Goal: Information Seeking & Learning: Compare options

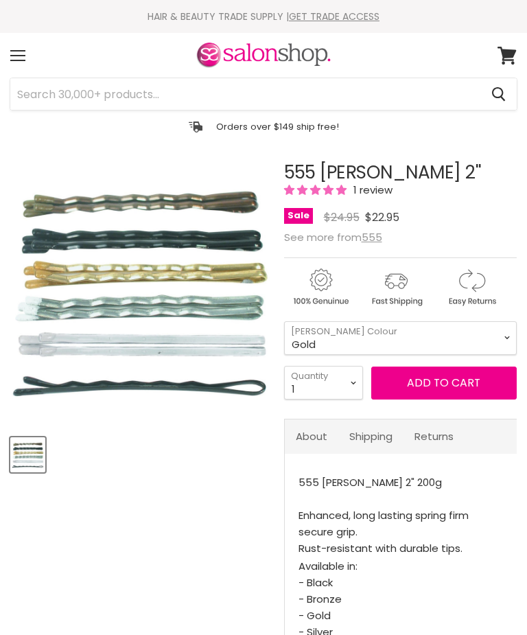
select select "Gold"
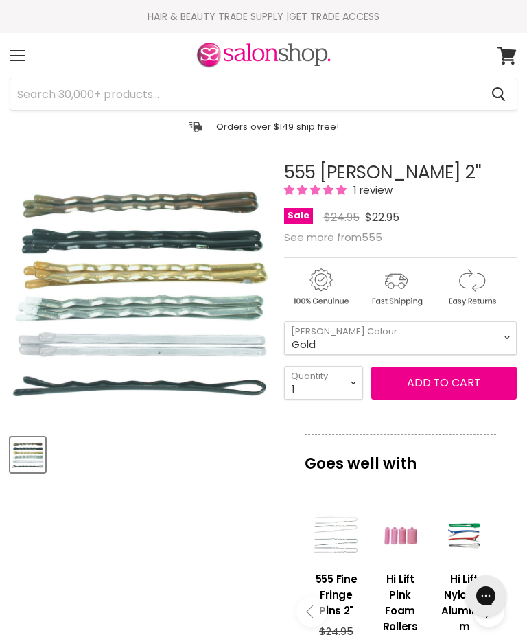
click at [347, 183] on span "5.00 stars" at bounding box center [316, 190] width 65 height 14
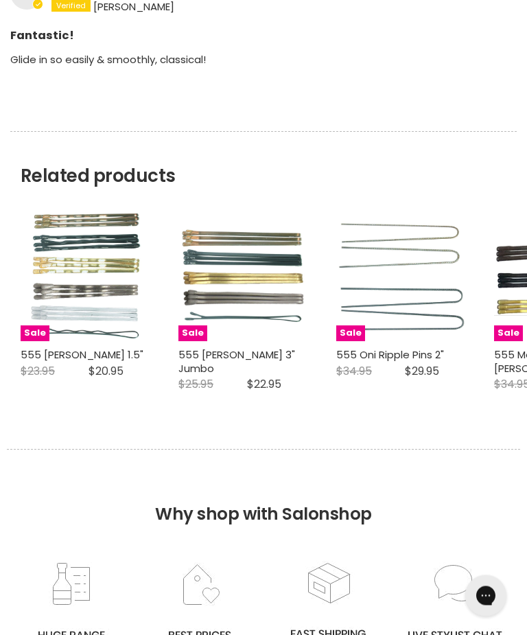
scroll to position [1269, 0]
click at [253, 281] on img "Main content" at bounding box center [244, 276] width 130 height 102
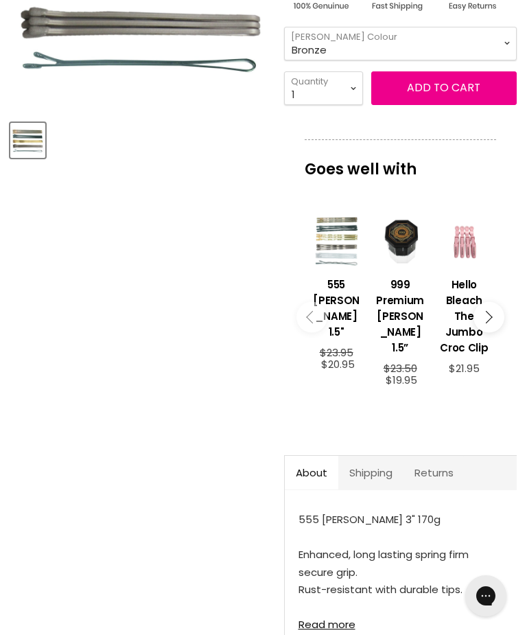
click at [319, 610] on link "Read more" at bounding box center [401, 620] width 205 height 20
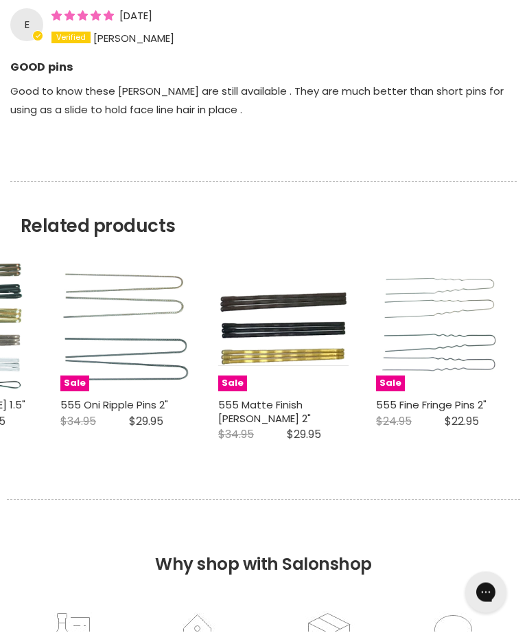
scroll to position [1391, 0]
click at [301, 326] on img "Main content" at bounding box center [283, 326] width 130 height 80
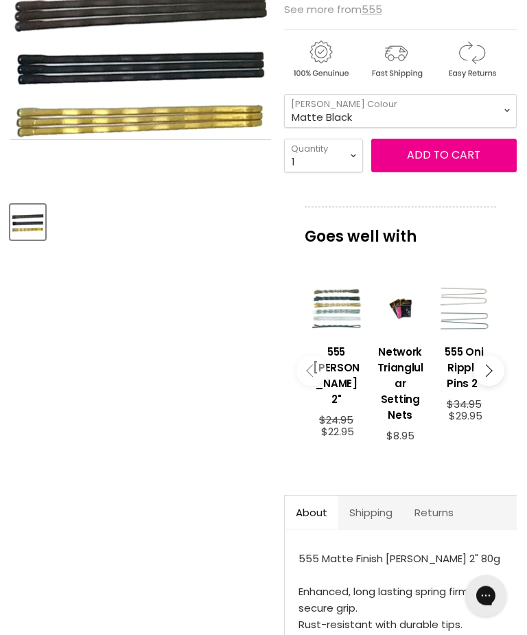
scroll to position [233, 0]
click at [229, 116] on img "555 Matte Finish Bobby Pins 2" at bounding box center [140, 60] width 261 height 159
click at [10, 387] on article "Click or scroll to zoom Tap or pinch to zoom 555 Matte Finish Bobby Pins 2" No …" at bounding box center [263, 333] width 507 height 806
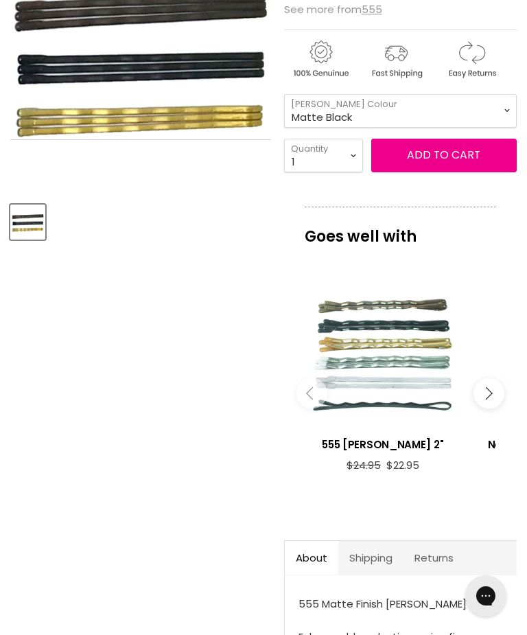
scroll to position [0, 0]
